Goal: Task Accomplishment & Management: Manage account settings

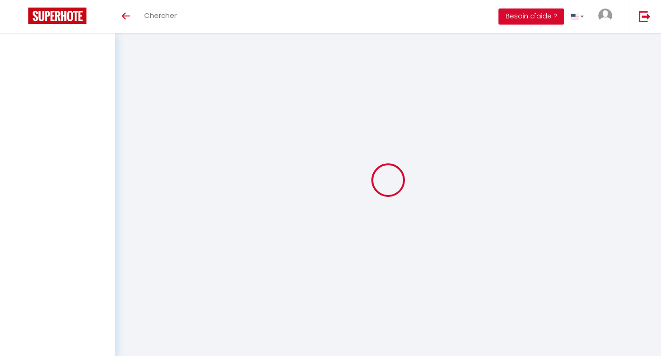
select select
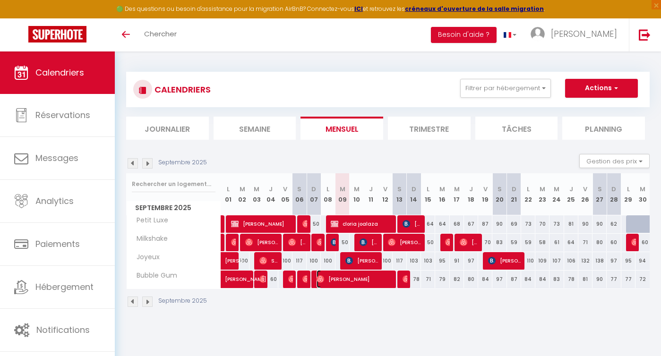
click at [349, 279] on span "[PERSON_NAME]" at bounding box center [355, 279] width 76 height 18
select select "OK"
select select "0"
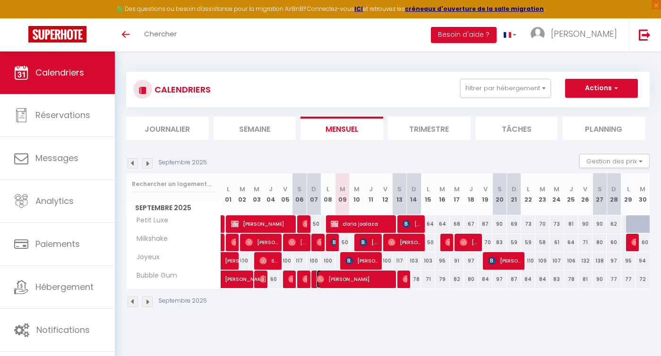
select select "1"
select select
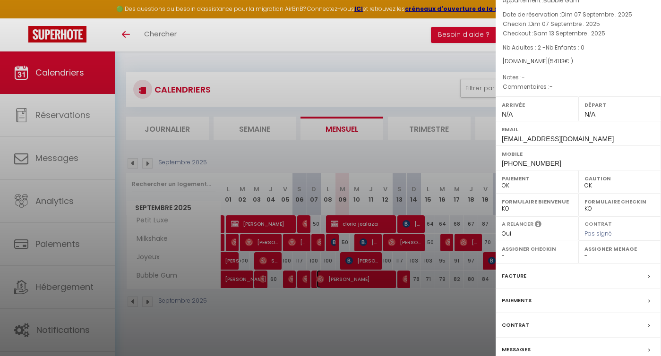
scroll to position [84, 0]
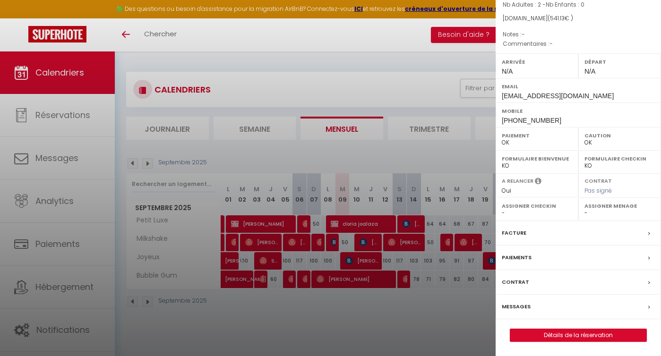
click at [376, 302] on div at bounding box center [330, 178] width 661 height 356
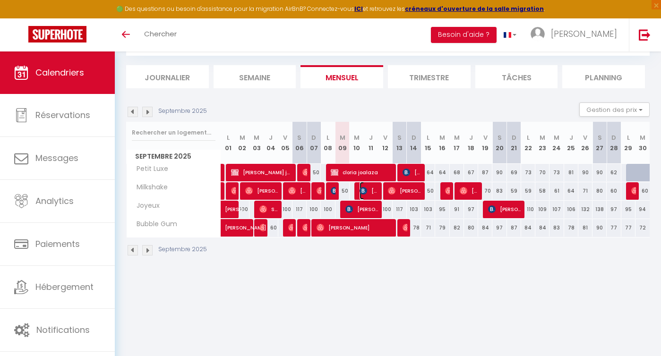
click at [369, 192] on span "[PERSON_NAME]" at bounding box center [369, 191] width 19 height 18
select select "OK"
select select "KO"
select select "0"
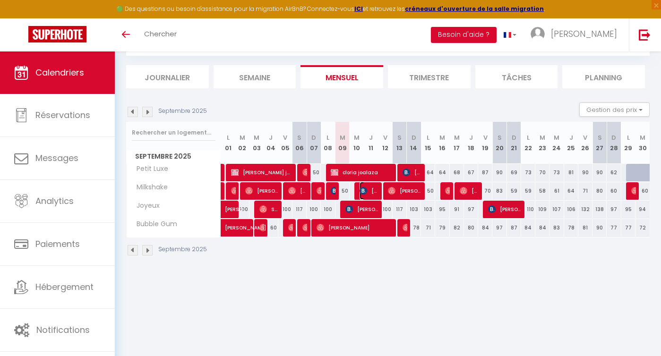
select select "1"
select select
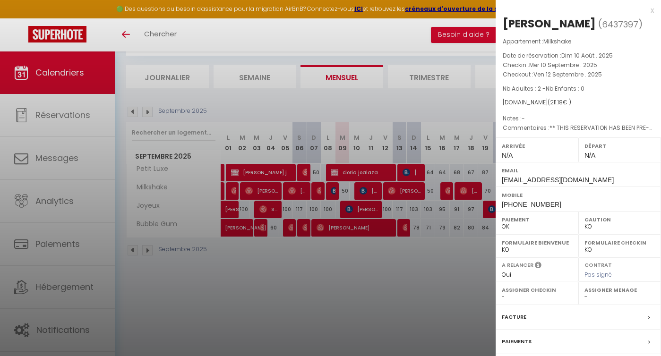
click at [349, 267] on div at bounding box center [330, 178] width 661 height 356
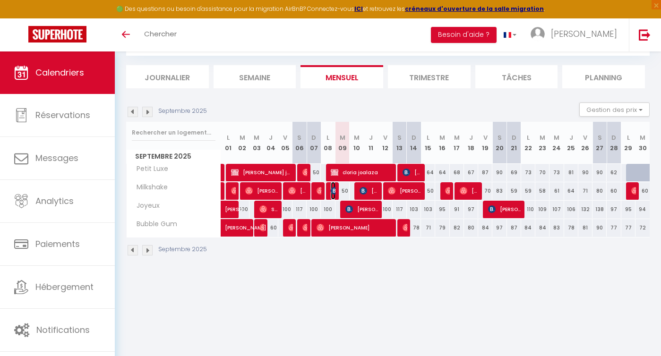
click at [332, 190] on img at bounding box center [335, 191] width 8 height 8
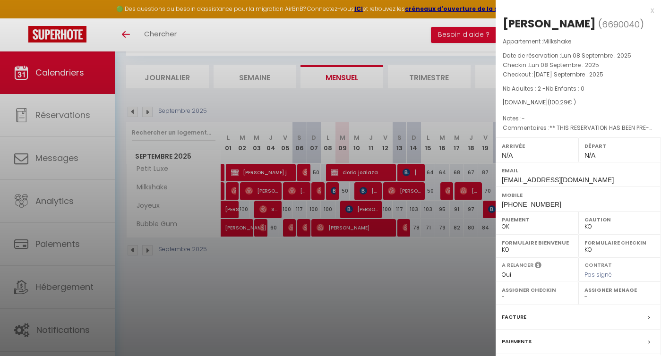
click at [336, 265] on div at bounding box center [330, 178] width 661 height 356
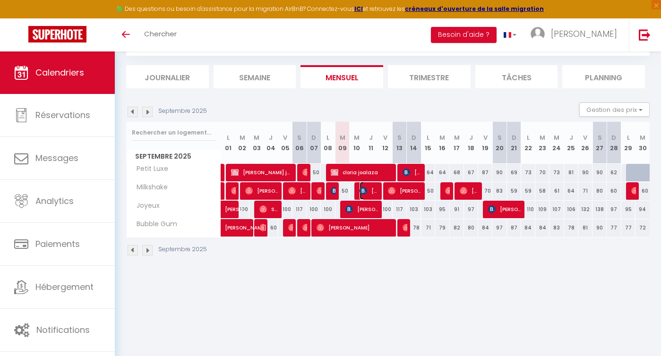
click at [369, 191] on span "[PERSON_NAME]" at bounding box center [369, 191] width 19 height 18
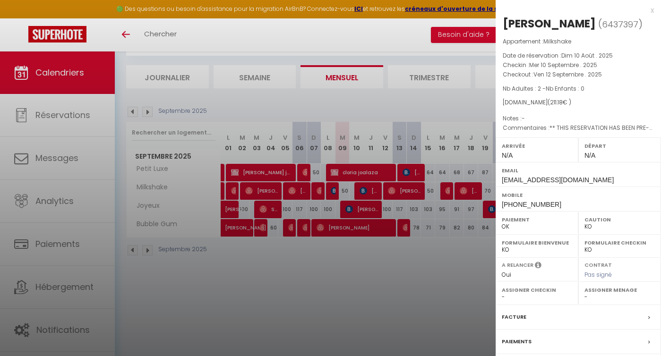
click at [363, 281] on div at bounding box center [330, 178] width 661 height 356
